Goal: Find contact information: Find contact information

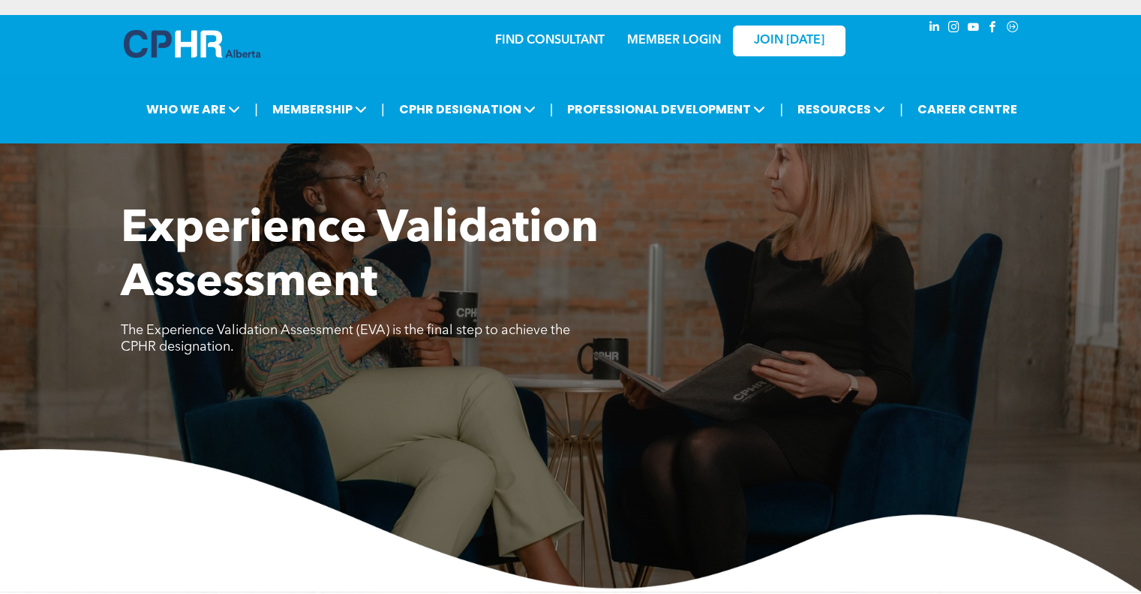
click at [695, 26] on div "MEMBER LOGIN" at bounding box center [674, 36] width 98 height 27
click at [701, 47] on link "MEMBER LOGIN" at bounding box center [674, 41] width 94 height 12
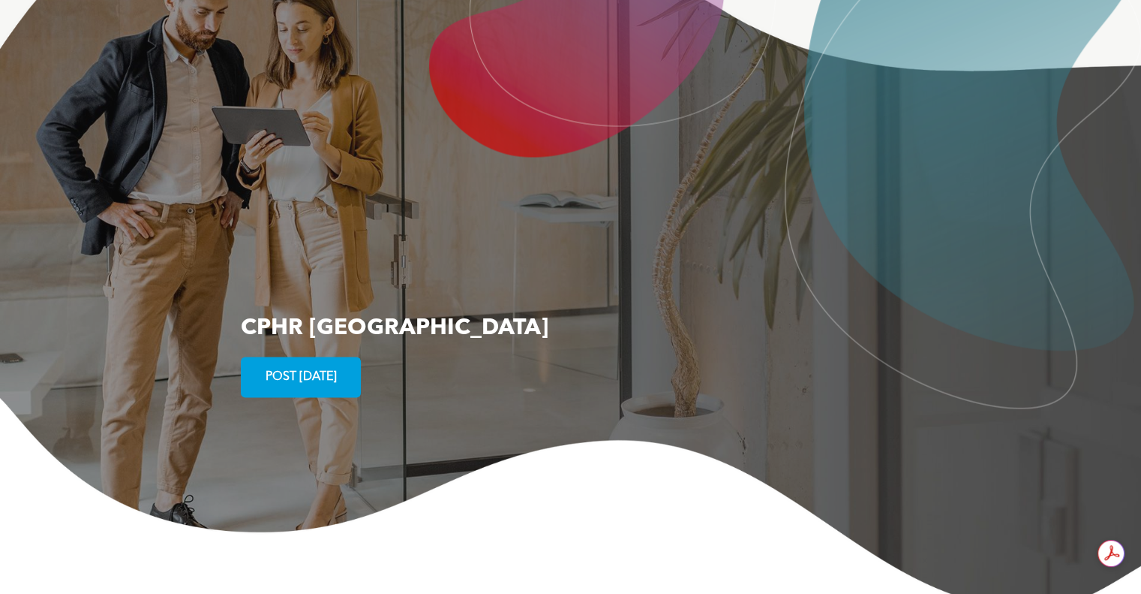
click at [1132, 464] on img at bounding box center [570, 504] width 1141 height 214
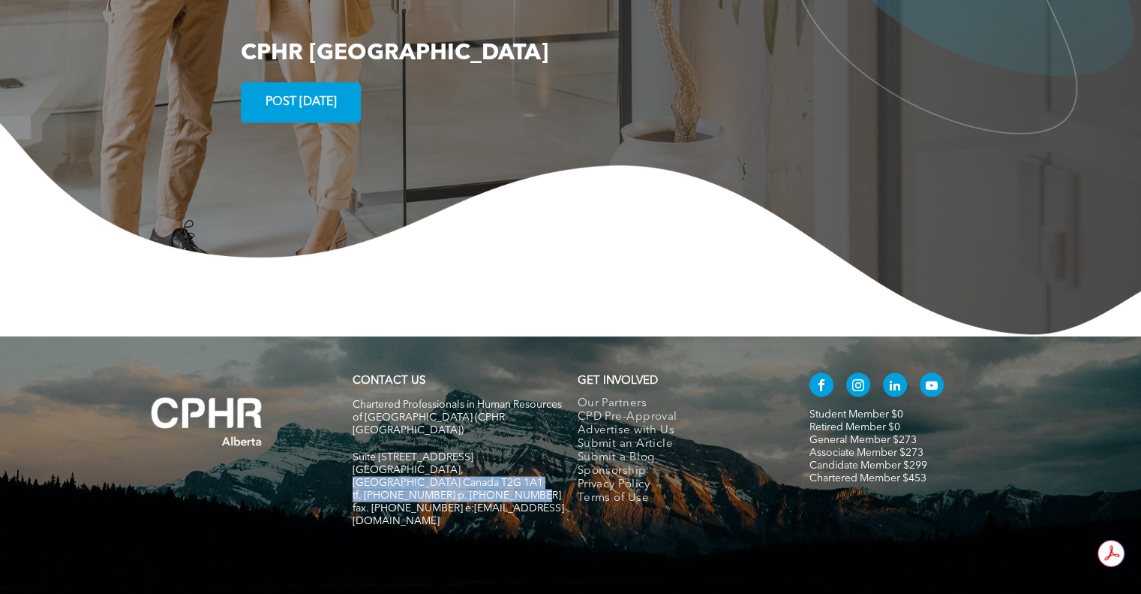
drag, startPoint x: 521, startPoint y: 432, endPoint x: 446, endPoint y: 425, distance: 75.3
click at [446, 489] on span "tf. [PHONE_NUMBER] p. [PHONE_NUMBER]" at bounding box center [457, 494] width 209 height 11
drag, startPoint x: 446, startPoint y: 425, endPoint x: 462, endPoint y: 431, distance: 17.6
click at [462, 489] on span "tf. [PHONE_NUMBER] p. [PHONE_NUMBER]" at bounding box center [457, 494] width 209 height 11
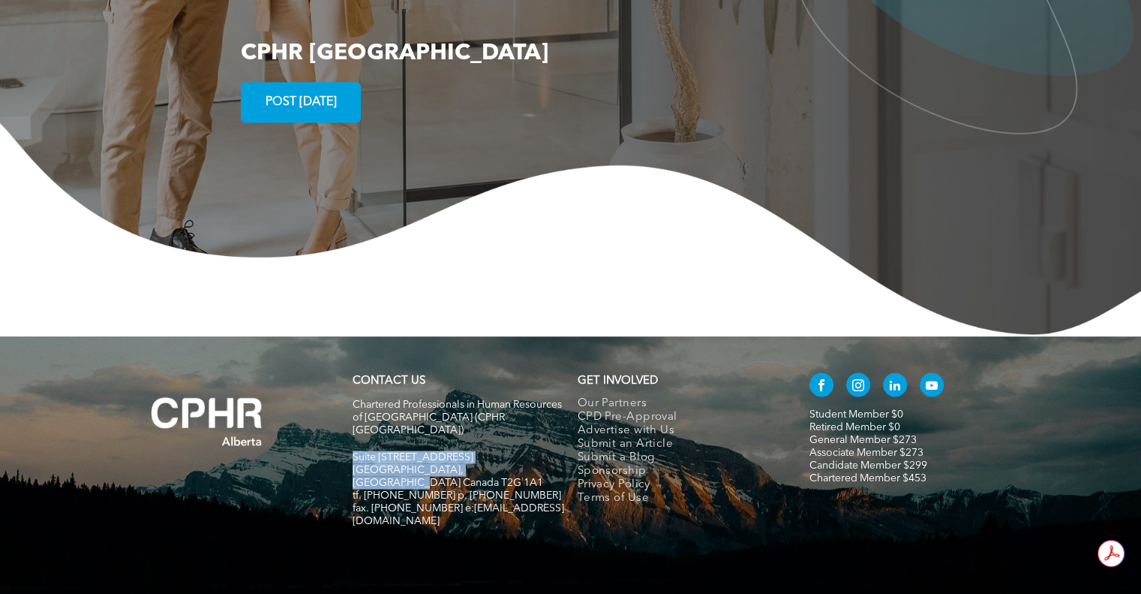
drag, startPoint x: 515, startPoint y: 419, endPoint x: 351, endPoint y: 411, distance: 163.8
click at [351, 411] on div "CONTACT US Chartered Professionals in Human Resources of Alberta (CPHR Alberta)…" at bounding box center [458, 457] width 225 height 182
copy div "Suite 320, 105 - 12 Ave SE Calgary, Alberta Canada T2G 1A1"
